Goal: Find specific page/section: Find specific page/section

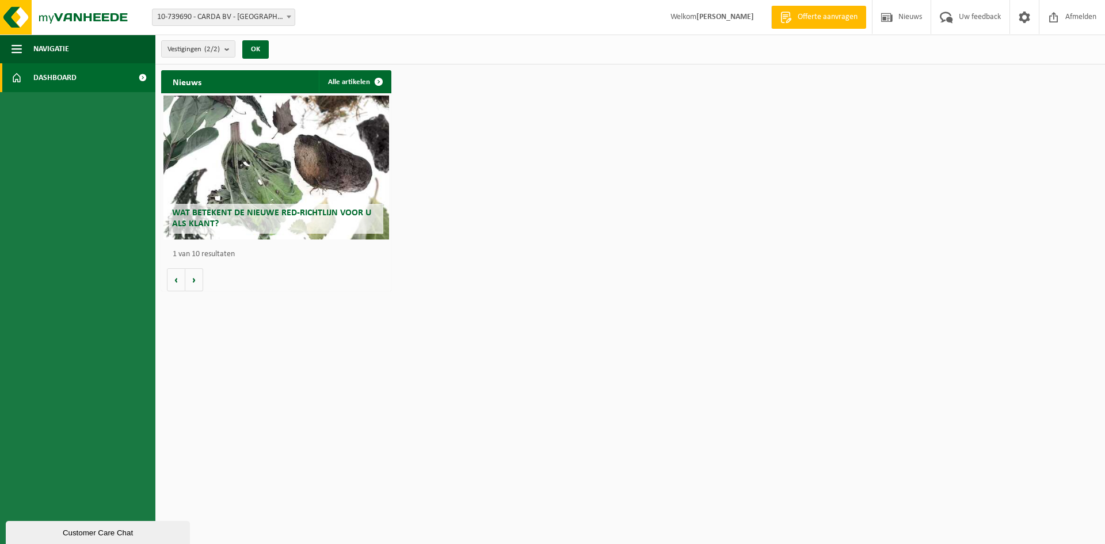
click at [193, 15] on span "10-739690 - CARDA BV - [GEOGRAPHIC_DATA]" at bounding box center [223, 17] width 142 height 16
select select "11813"
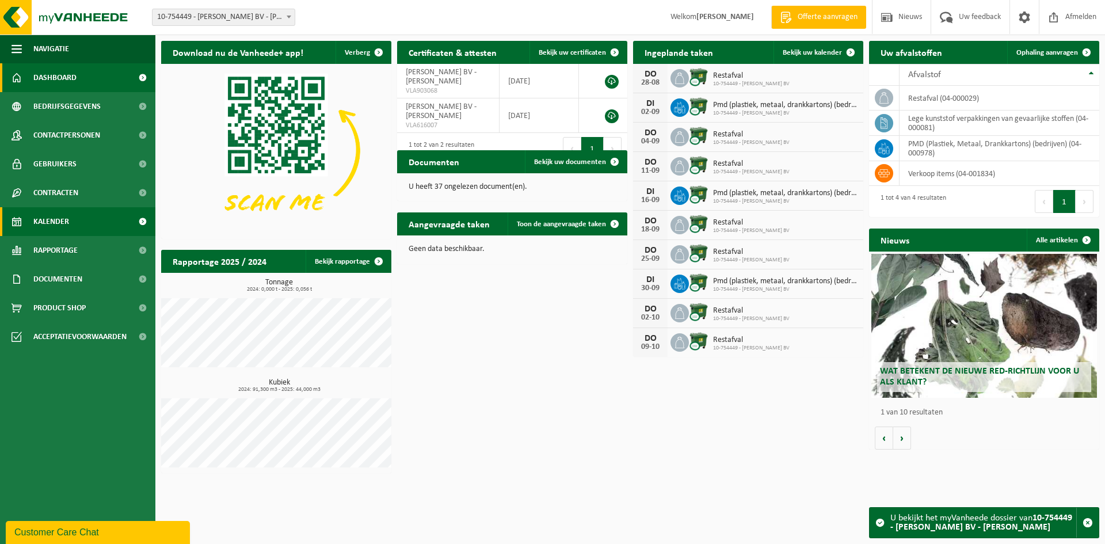
click at [68, 220] on span "Kalender" at bounding box center [51, 221] width 36 height 29
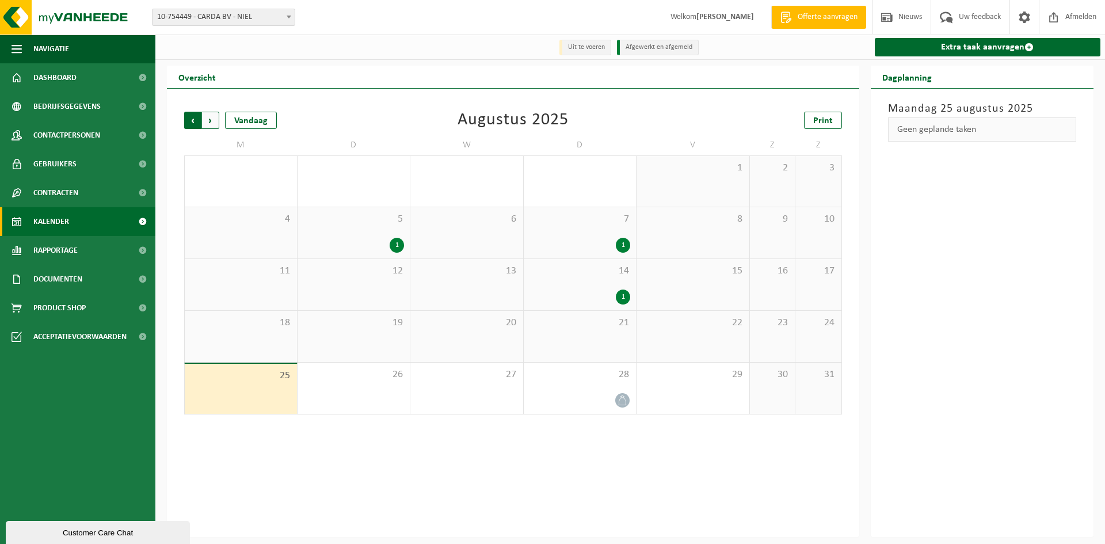
click at [207, 120] on span "Volgende" at bounding box center [210, 120] width 17 height 17
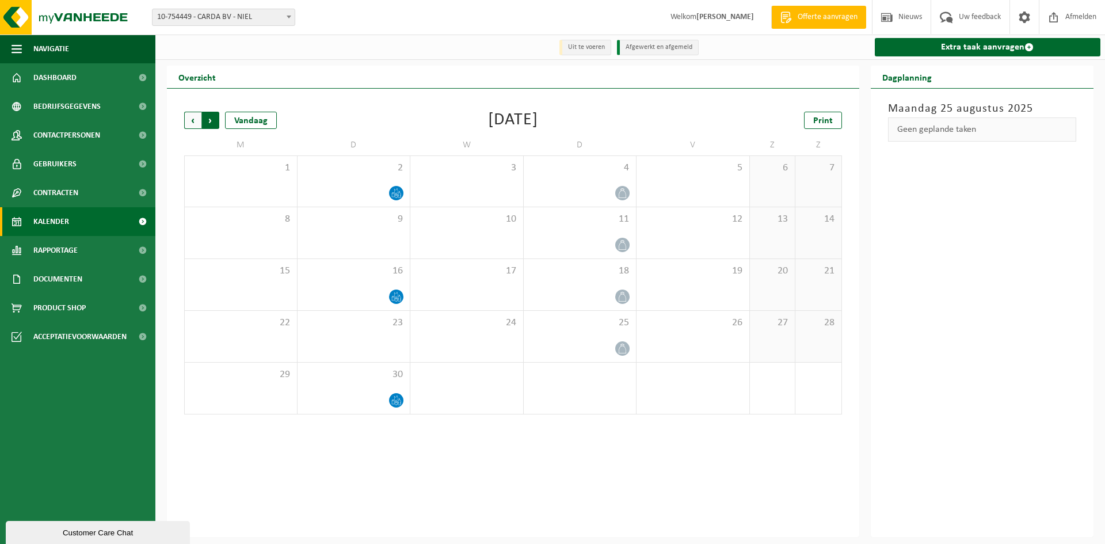
click at [193, 118] on span "Vorige" at bounding box center [192, 120] width 17 height 17
